Goal: Task Accomplishment & Management: Complete application form

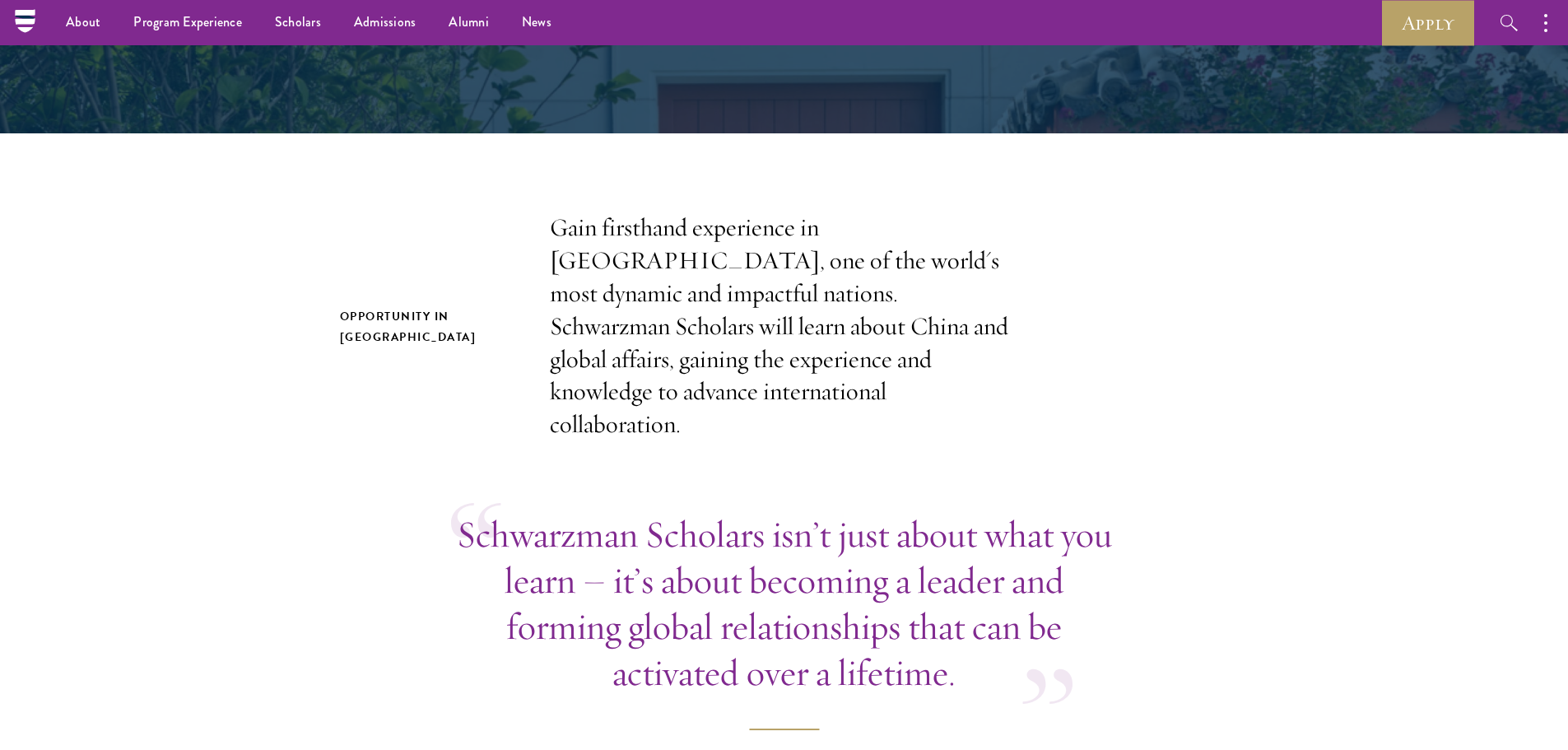
scroll to position [165, 0]
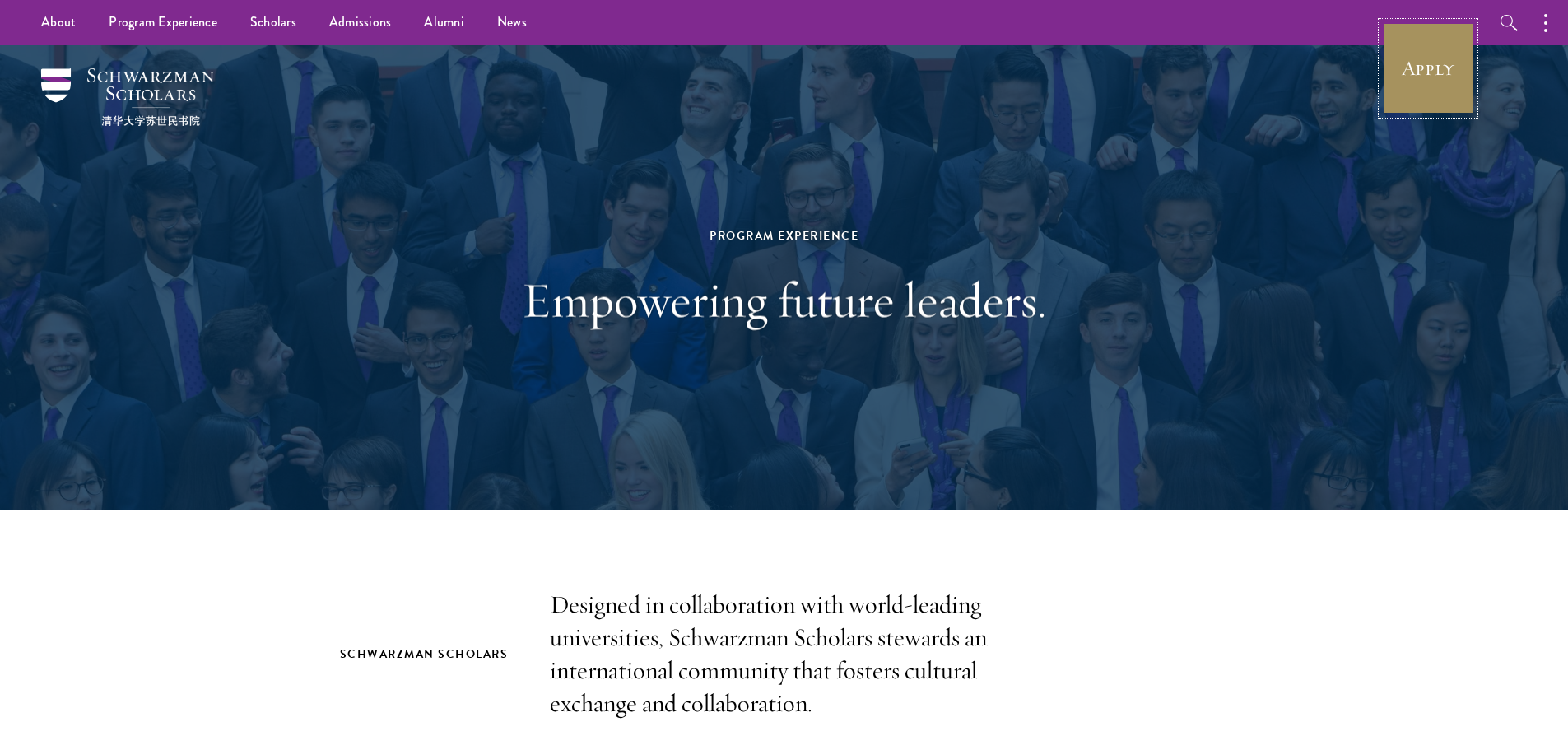
click at [1392, 56] on link "Apply" at bounding box center [1428, 68] width 92 height 92
